Goal: Information Seeking & Learning: Learn about a topic

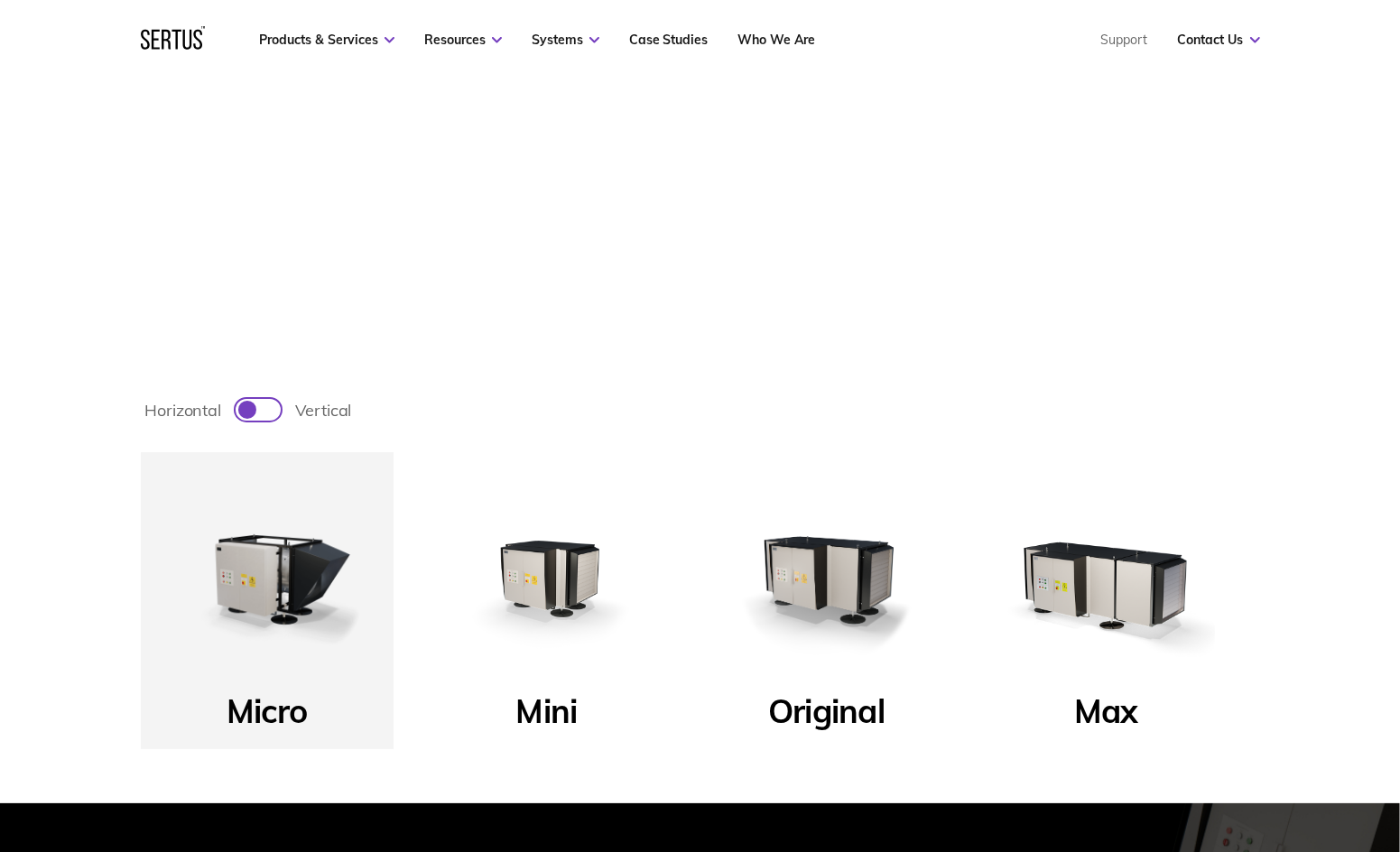
scroll to position [632, 0]
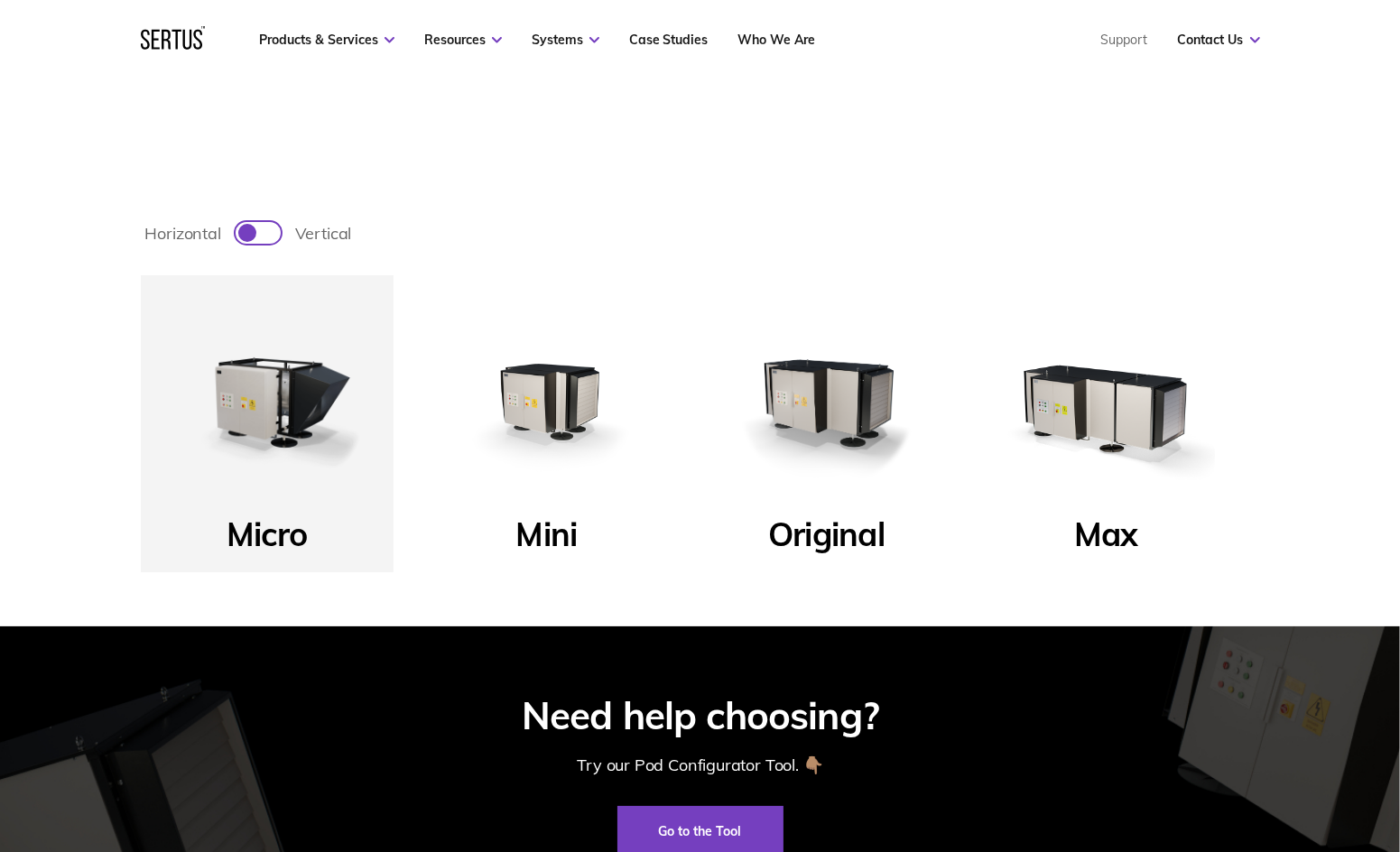
click at [830, 432] on img at bounding box center [826, 402] width 216 height 216
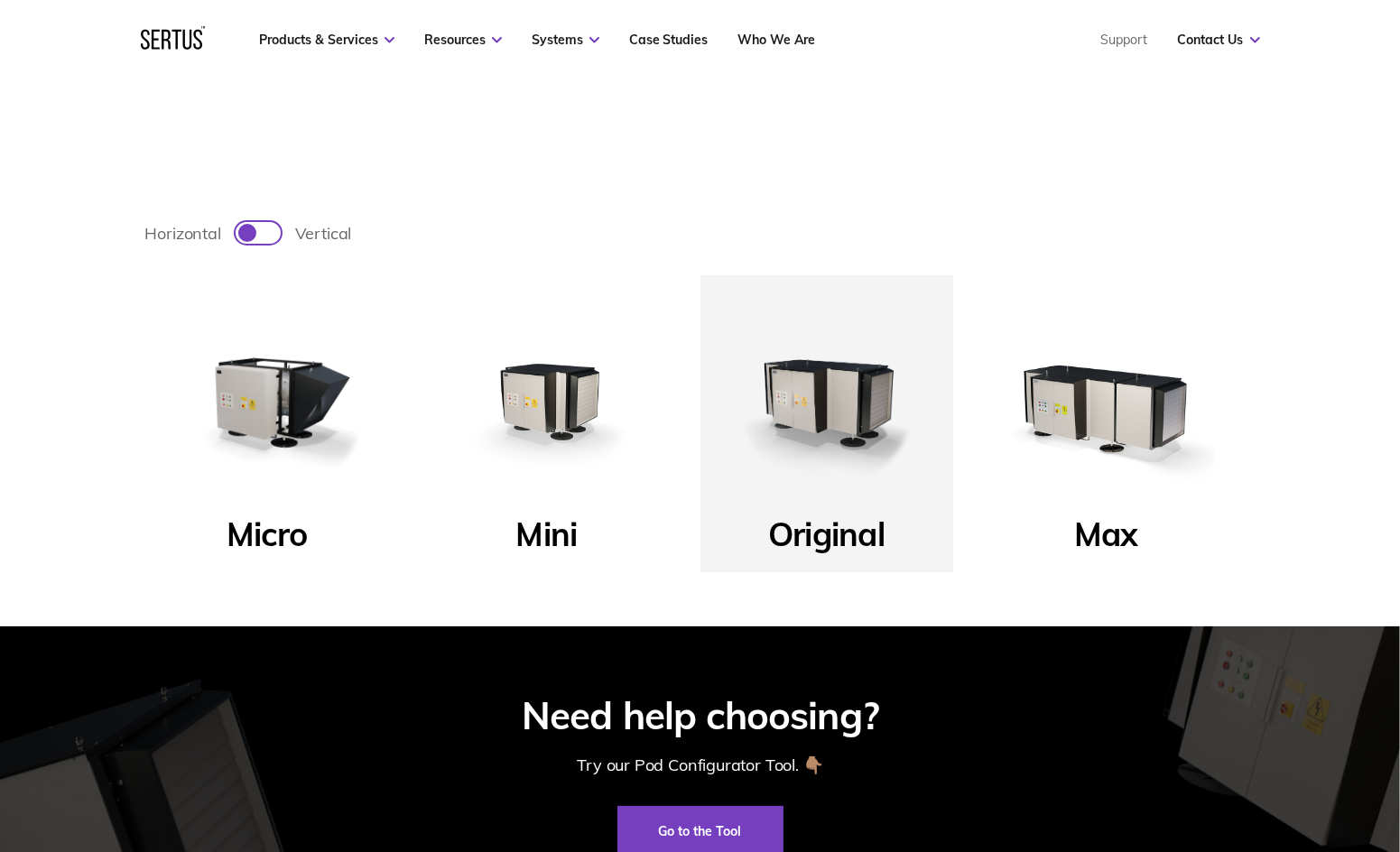
click at [830, 455] on img at bounding box center [826, 402] width 216 height 216
click at [835, 536] on p "Original" at bounding box center [826, 540] width 117 height 52
click at [836, 536] on p "Original" at bounding box center [826, 540] width 117 height 52
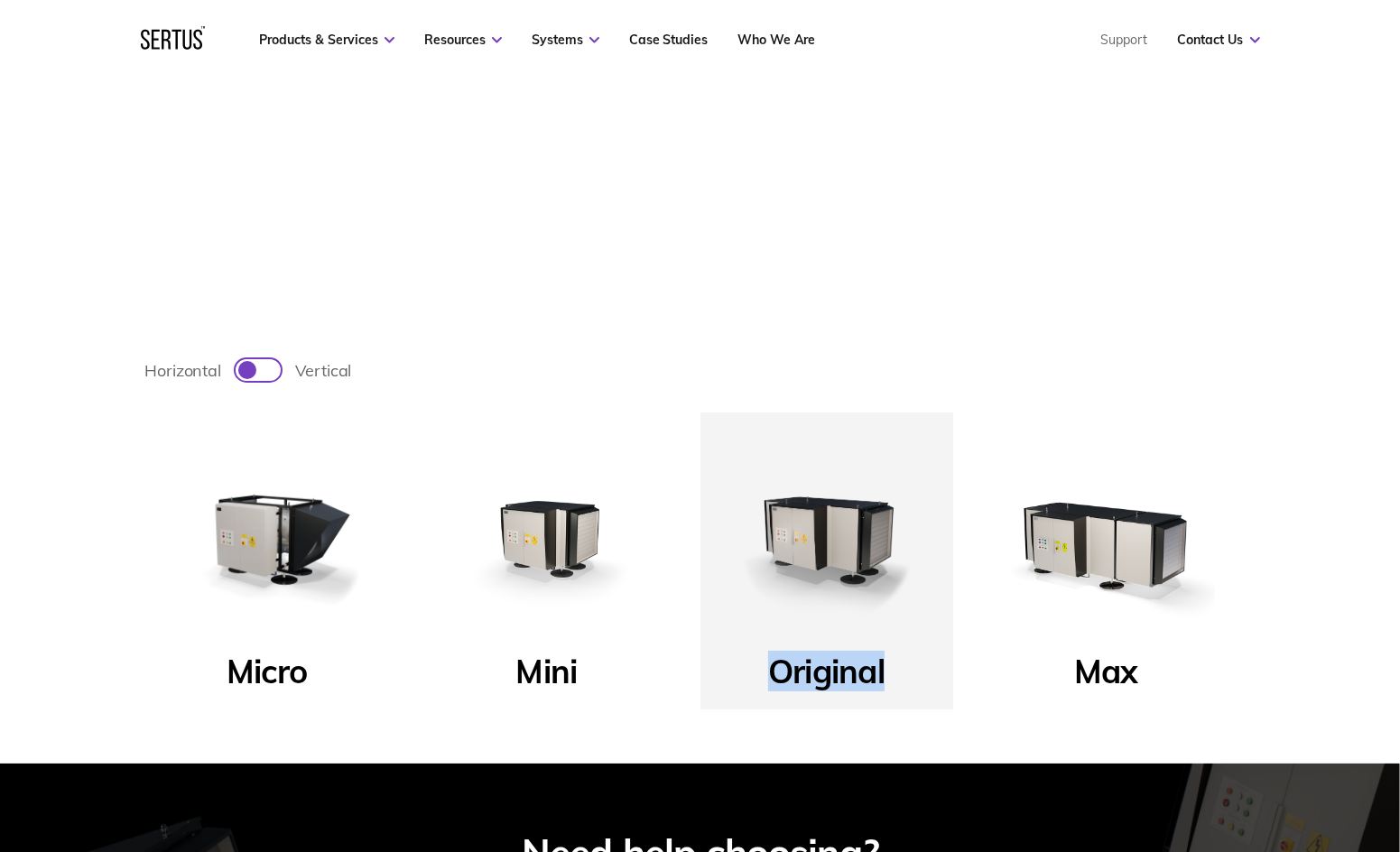
scroll to position [451, 0]
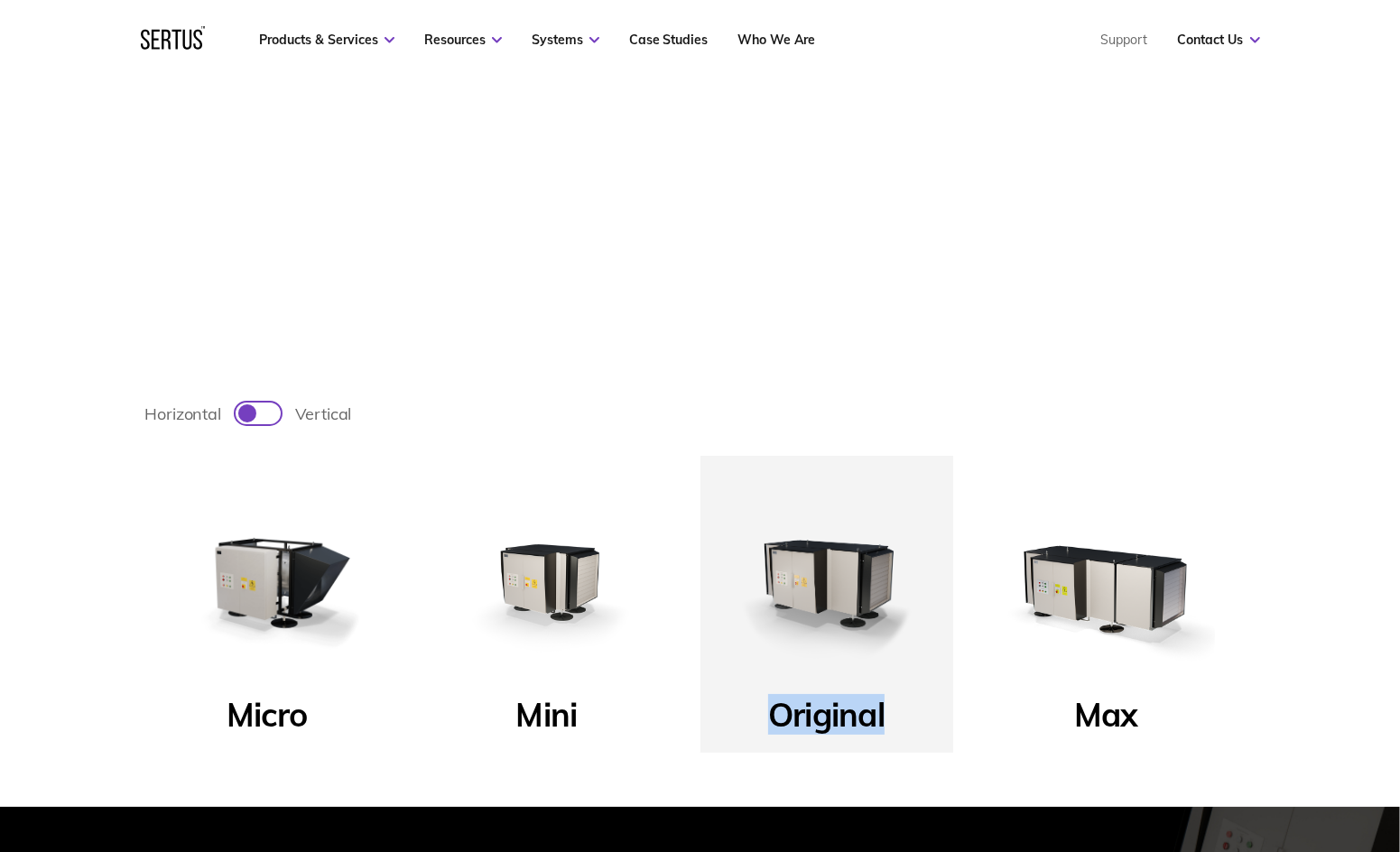
click at [1083, 571] on img at bounding box center [1106, 582] width 216 height 216
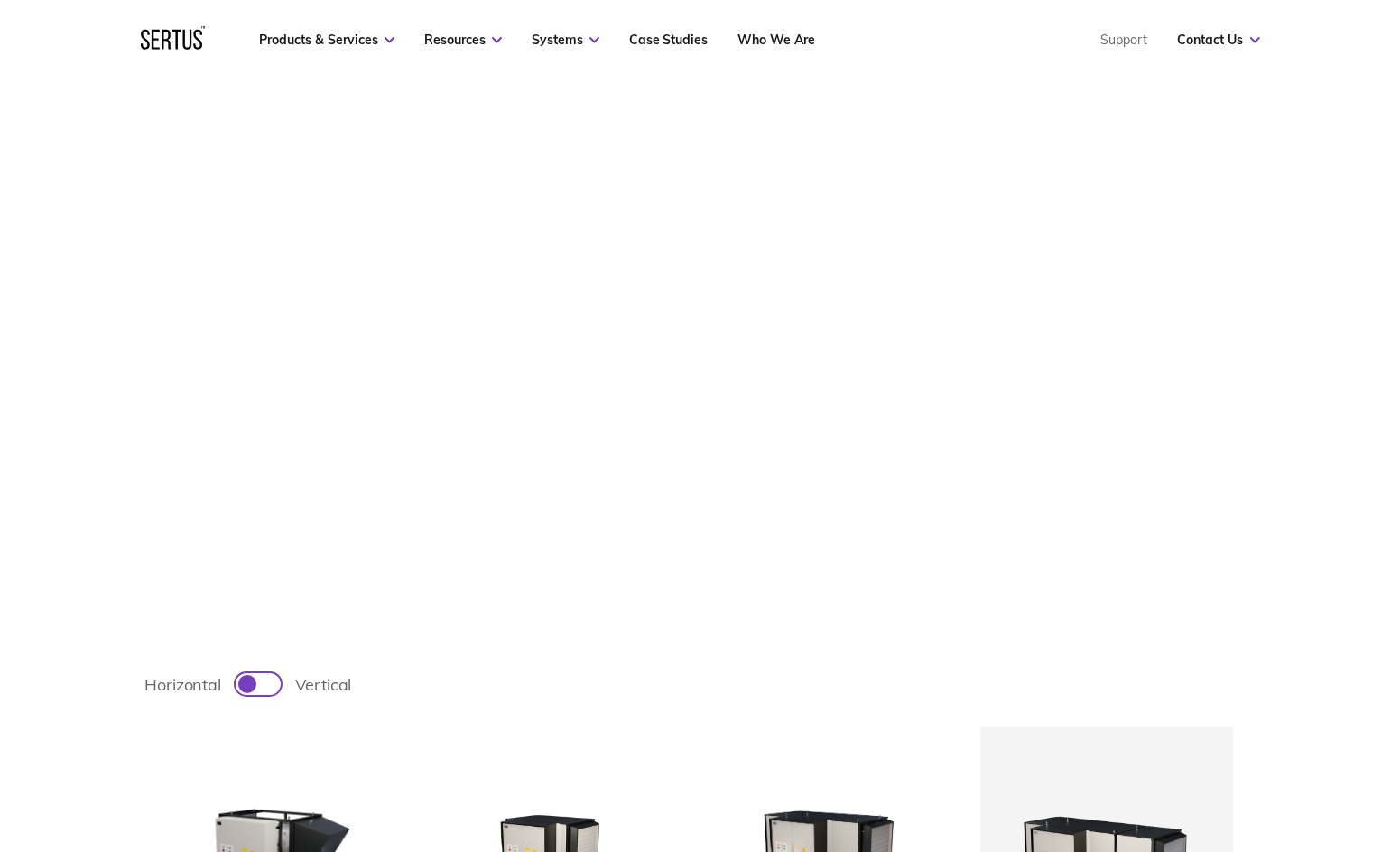
scroll to position [0, 0]
